Goal: Information Seeking & Learning: Learn about a topic

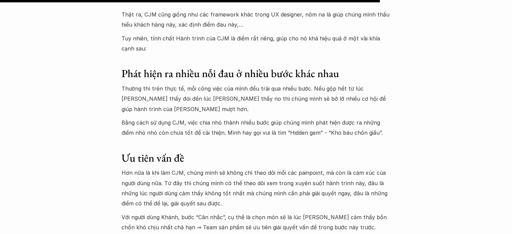
scroll to position [3860, 0]
click at [238, 83] on p "Thường thì trên thực tế, mỗi công việc của mình đều trải qua nhiều bước. Nếu gộ…" at bounding box center [256, 98] width 269 height 31
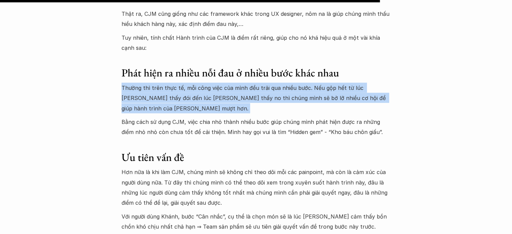
click at [238, 83] on p "Thường thì trên thực tế, mỗi công việc của mình đều trải qua nhiều bước. Nếu gộ…" at bounding box center [256, 98] width 269 height 31
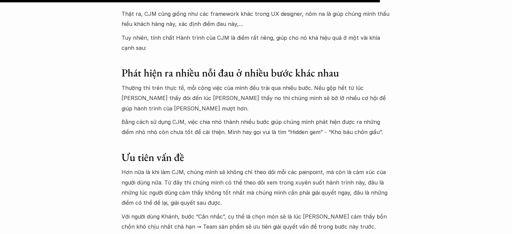
click at [230, 117] on p "Bằng cách sử dụng CJM, việc chia nhỏ thành nhiều bước giúp chúng mình phát hiện…" at bounding box center [256, 127] width 269 height 21
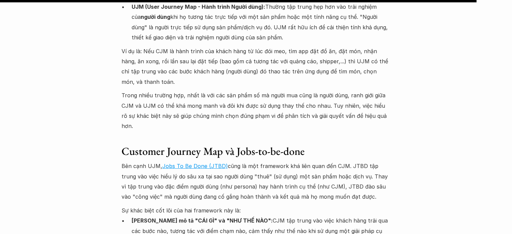
scroll to position [4847, 0]
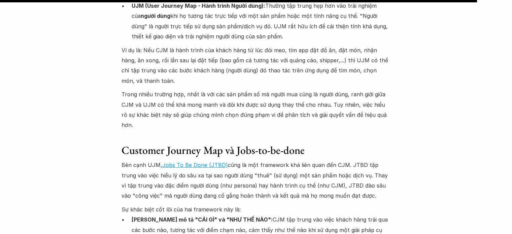
click at [265, 160] on p "Bên cạnh UJM, Jobs To Be Done (JTBD) cũng là một framework khá liên quan đến CJ…" at bounding box center [256, 180] width 269 height 41
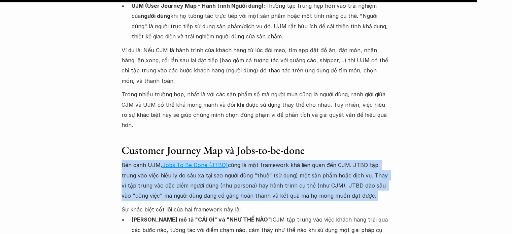
click at [265, 160] on p "Bên cạnh UJM, Jobs To Be Done (JTBD) cũng là một framework khá liên quan đến CJ…" at bounding box center [256, 180] width 269 height 41
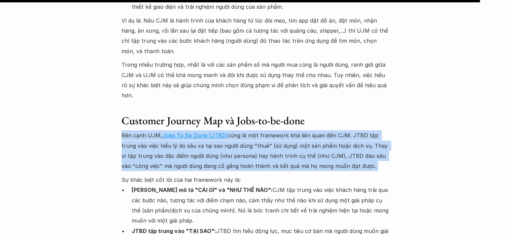
scroll to position [4877, 0]
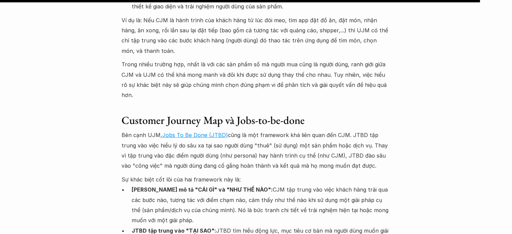
click at [240, 185] on p "[PERSON_NAME] mô tả "CÁI GÌ" và "NHƯ THẾ NÀO": CJM tập trung vào việc khách hàn…" at bounding box center [261, 205] width 259 height 41
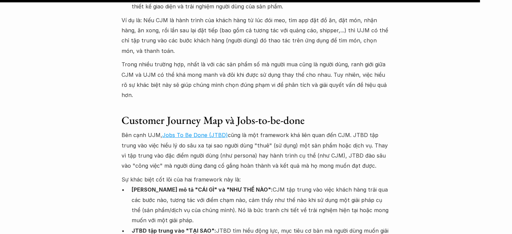
click at [208, 185] on p "[PERSON_NAME] mô tả "CÁI GÌ" và "NHƯ THẾ NÀO": CJM tập trung vào việc khách hàn…" at bounding box center [261, 205] width 259 height 41
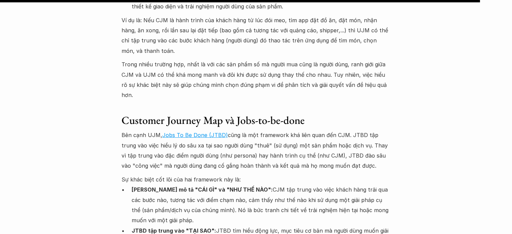
click at [215, 185] on p "[PERSON_NAME] mô tả "CÁI GÌ" và "NHƯ THẾ NÀO": CJM tập trung vào việc khách hàn…" at bounding box center [261, 205] width 259 height 41
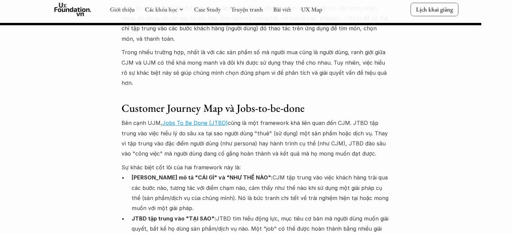
scroll to position [4894, 0]
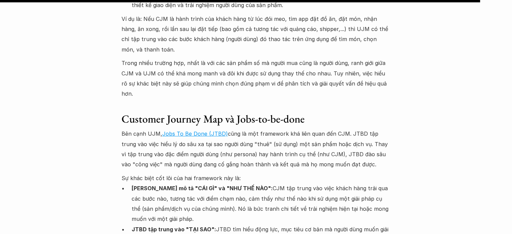
scroll to position [4880, 0]
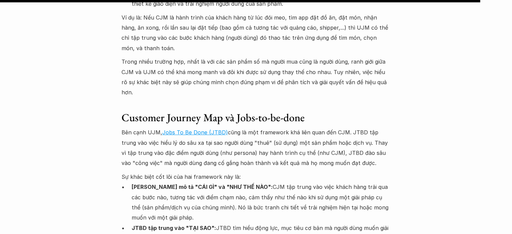
click at [162, 223] on p "JTBD tập trung vào "TẠI SAO": JTBD tìm hiểu động lực, mục tiêu cơ bản mà người …" at bounding box center [261, 238] width 259 height 31
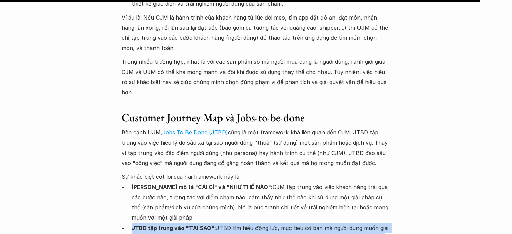
click at [162, 223] on p "JTBD tập trung vào "TẠI SAO": JTBD tìm hiểu động lực, mục tiêu cơ bản mà người …" at bounding box center [261, 238] width 259 height 31
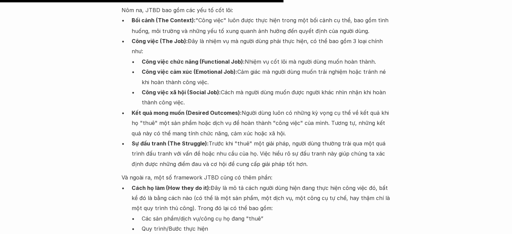
scroll to position [1254, 0]
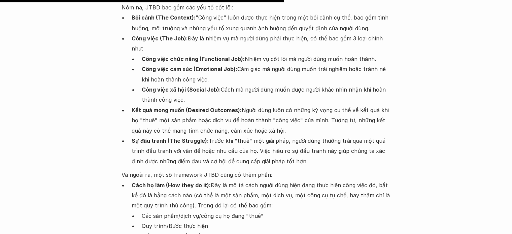
click at [174, 106] on strong "Kết quả mong muốn (Desired Outcomes):" at bounding box center [187, 109] width 110 height 7
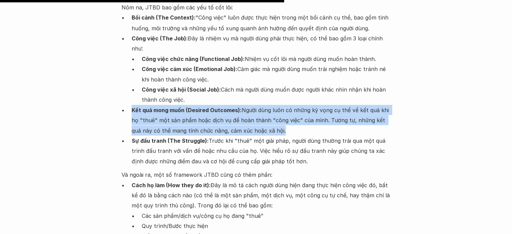
click at [174, 106] on strong "Kết quả mong muốn (Desired Outcomes):" at bounding box center [187, 109] width 110 height 7
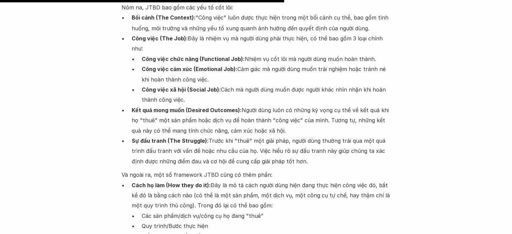
click at [180, 135] on p "Sự đấu tranh (The Struggle): Trước khi "thuê" một giải pháp, người dùng thường …" at bounding box center [261, 150] width 259 height 31
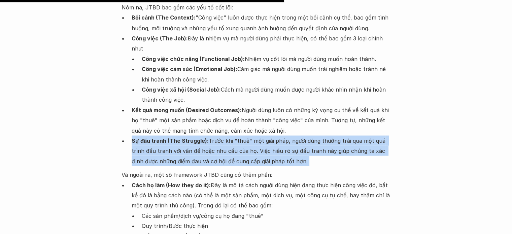
click at [180, 135] on p "Sự đấu tranh (The Struggle): Trước khi "thuê" một giải pháp, người dùng thường …" at bounding box center [261, 150] width 259 height 31
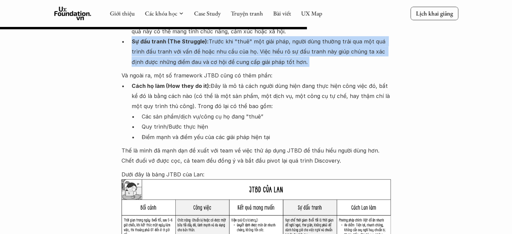
scroll to position [1353, 0]
